Goal: Transaction & Acquisition: Purchase product/service

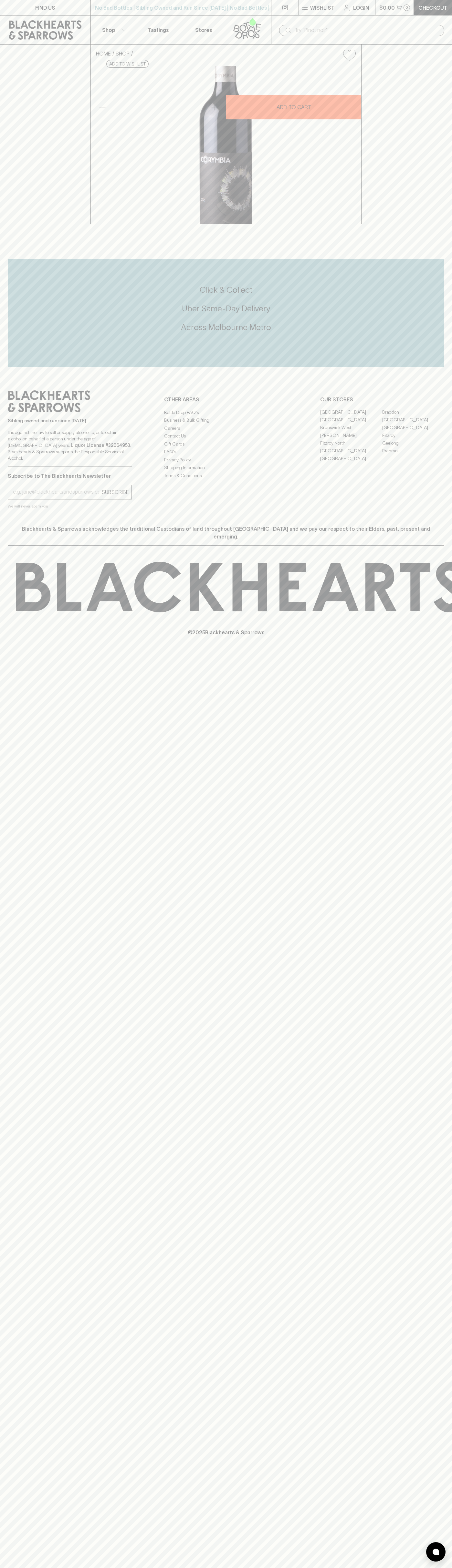
click at [411, 20] on div "​" at bounding box center [361, 30] width 181 height 29
click at [443, 367] on div "Click & Collect Uber Same-Day Delivery Across [GEOGRAPHIC_DATA] Metro" at bounding box center [226, 313] width 436 height 108
click at [50, 1567] on html "FIND US | No Bad Bottles | Sibling Owned and Run Since [DATE] | No Bad Bottles …" at bounding box center [226, 784] width 452 height 1568
click at [8, 928] on div "FIND US | No Bad Bottles | Sibling Owned and Run Since [DATE] | No Bad Bottles …" at bounding box center [226, 784] width 452 height 1568
